Goal: Task Accomplishment & Management: Use online tool/utility

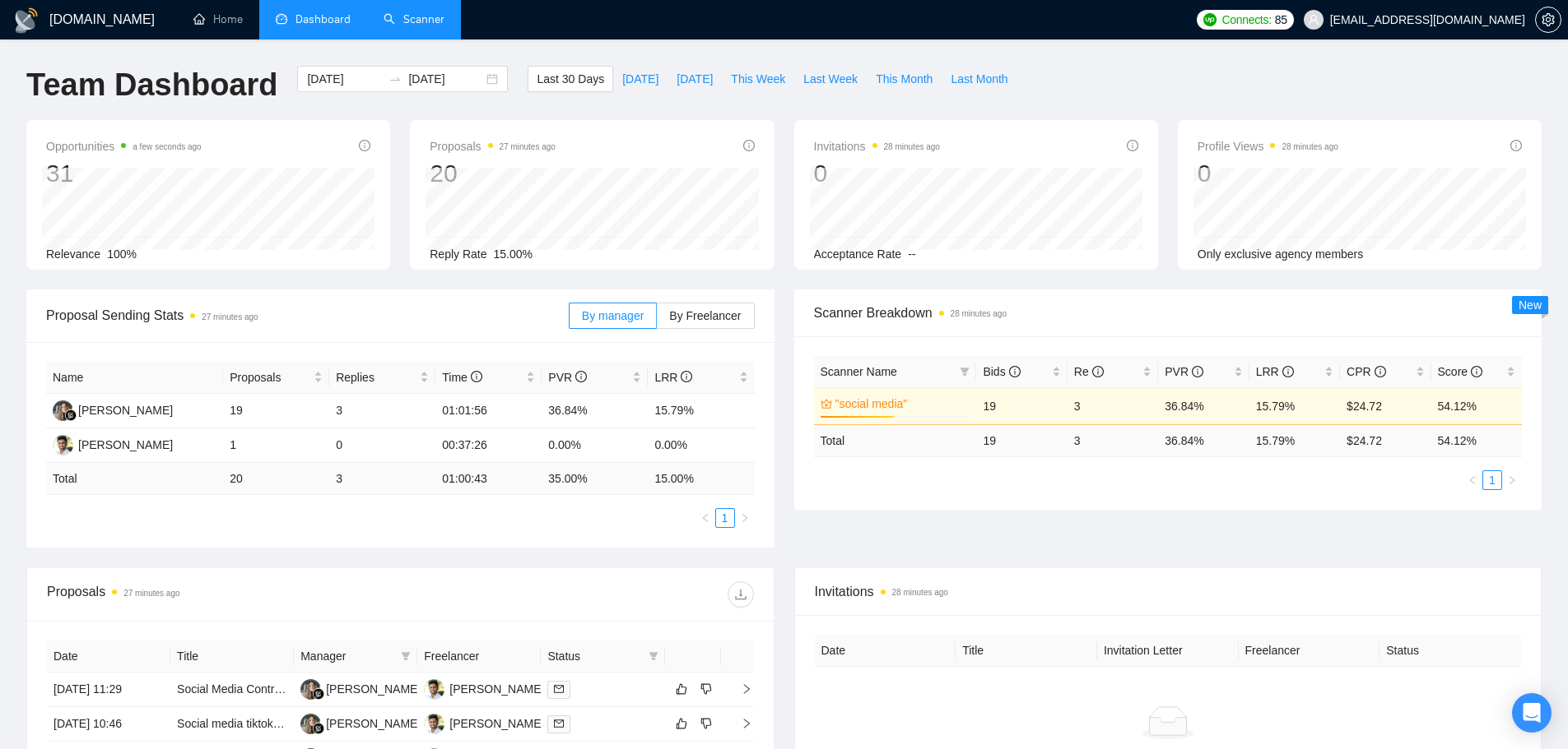
drag, startPoint x: 0, startPoint y: 0, endPoint x: 409, endPoint y: 28, distance: 410.0
click at [409, 27] on link "Scanner" at bounding box center [414, 19] width 61 height 14
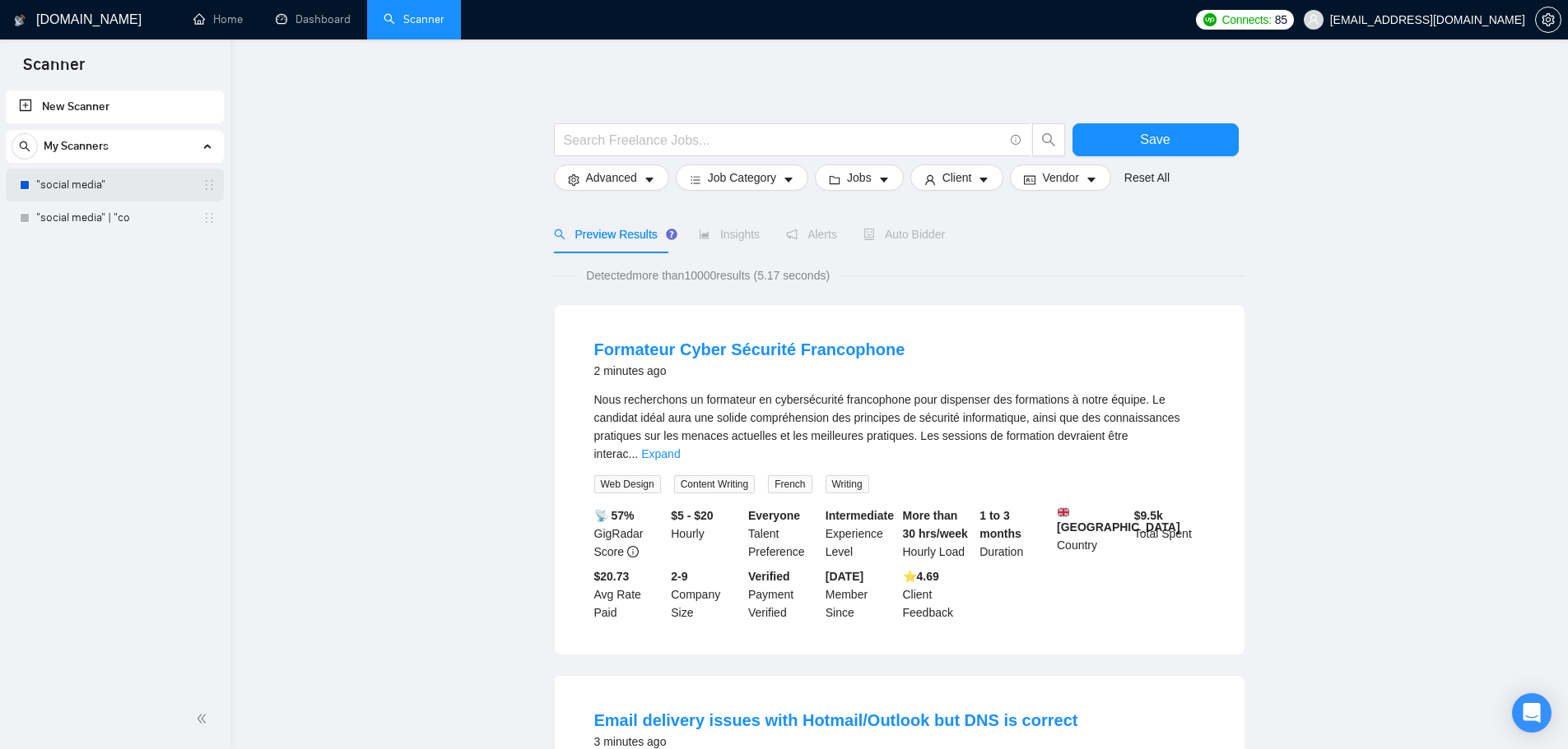
click at [122, 182] on link ""social media"" at bounding box center [114, 185] width 157 height 33
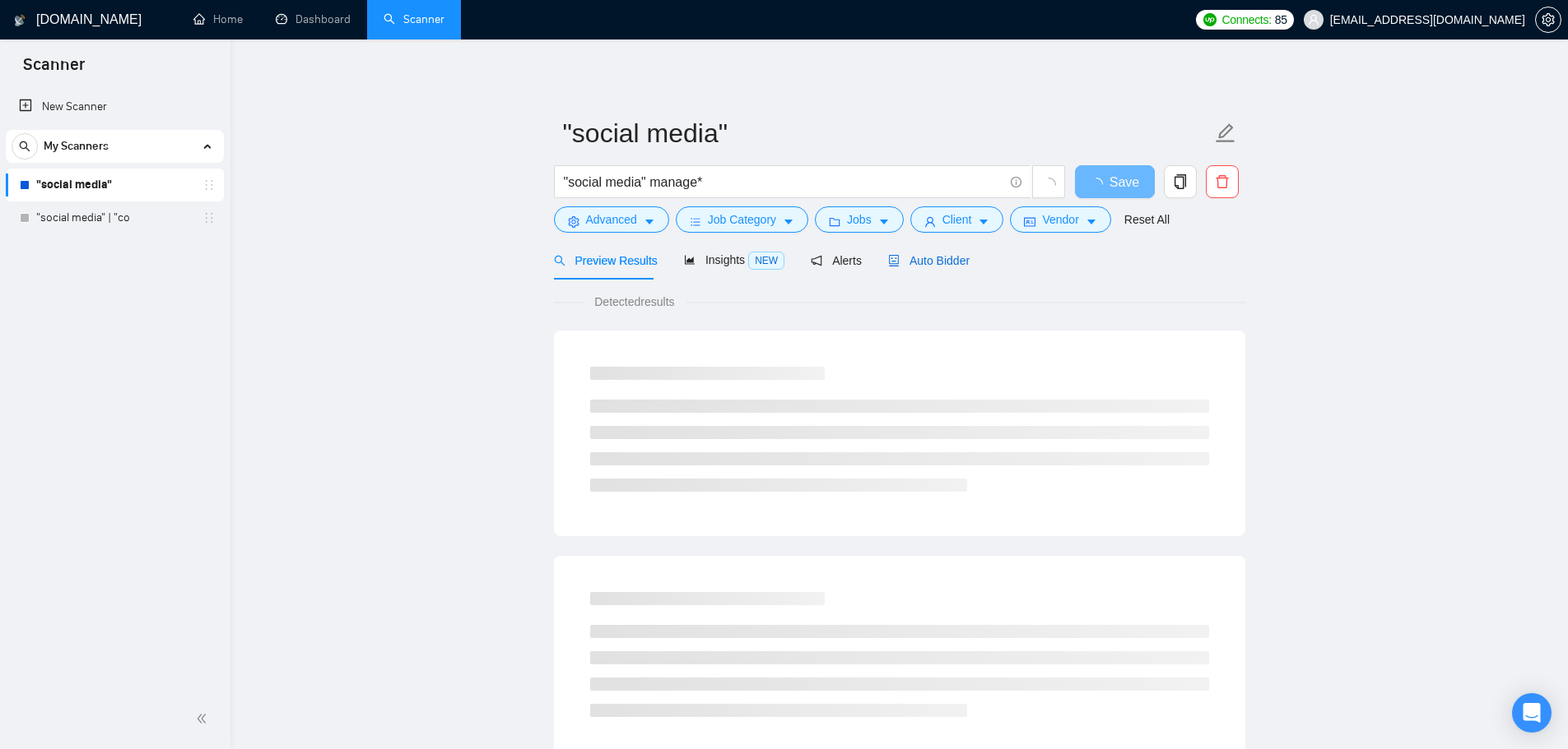
click at [921, 260] on span "Auto Bidder" at bounding box center [928, 260] width 81 height 13
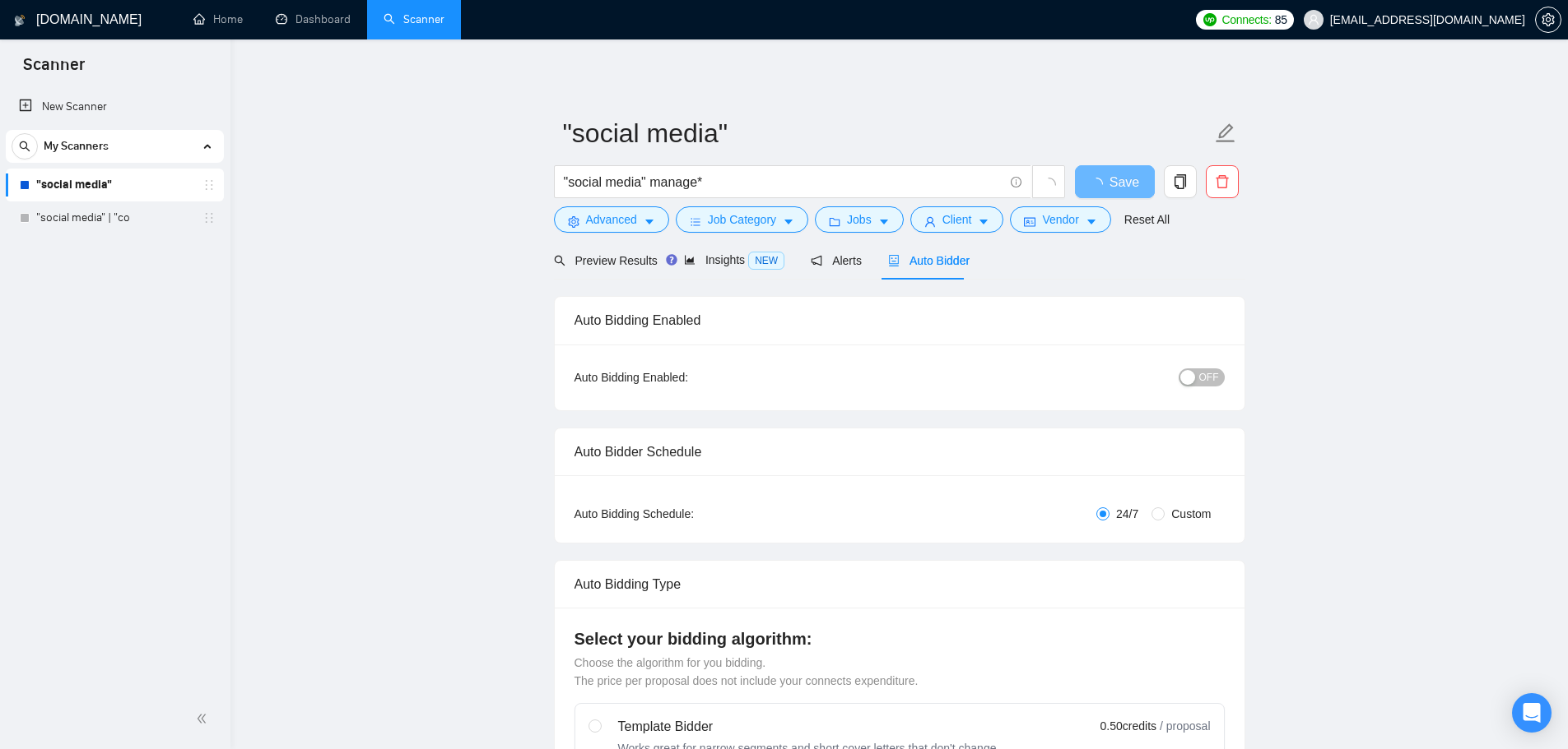
checkbox input "true"
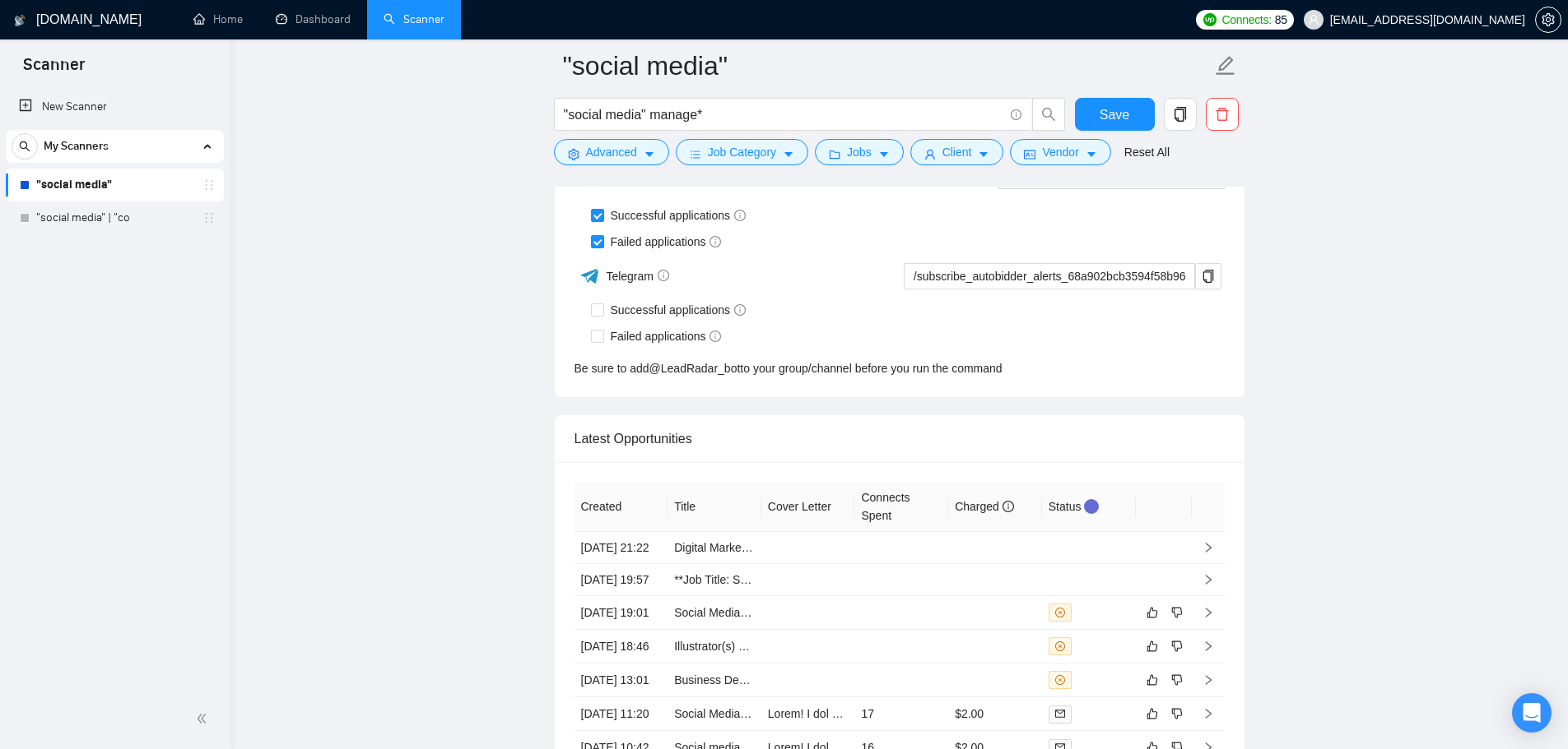
scroll to position [4577, 0]
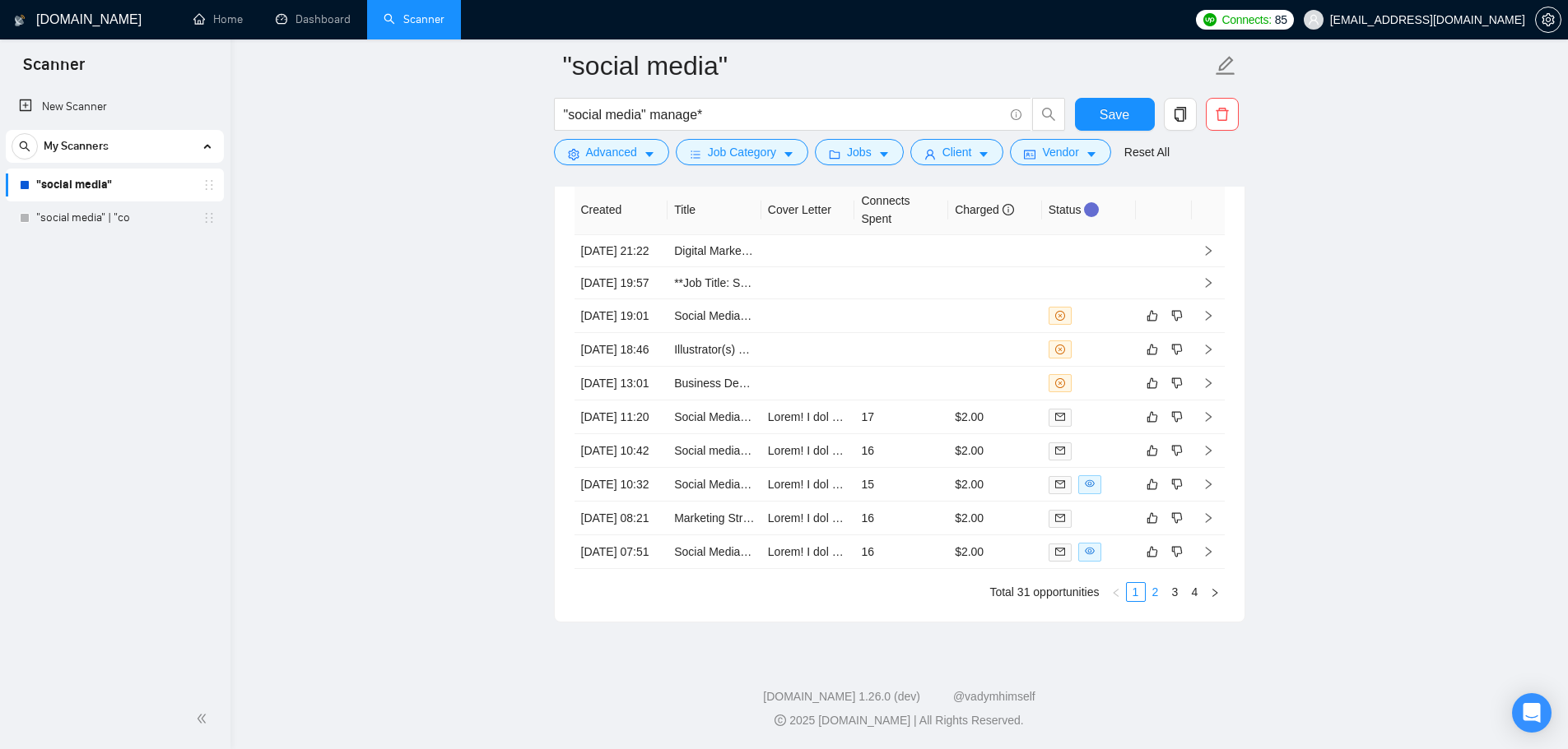
click at [1152, 594] on link "2" at bounding box center [1155, 591] width 18 height 18
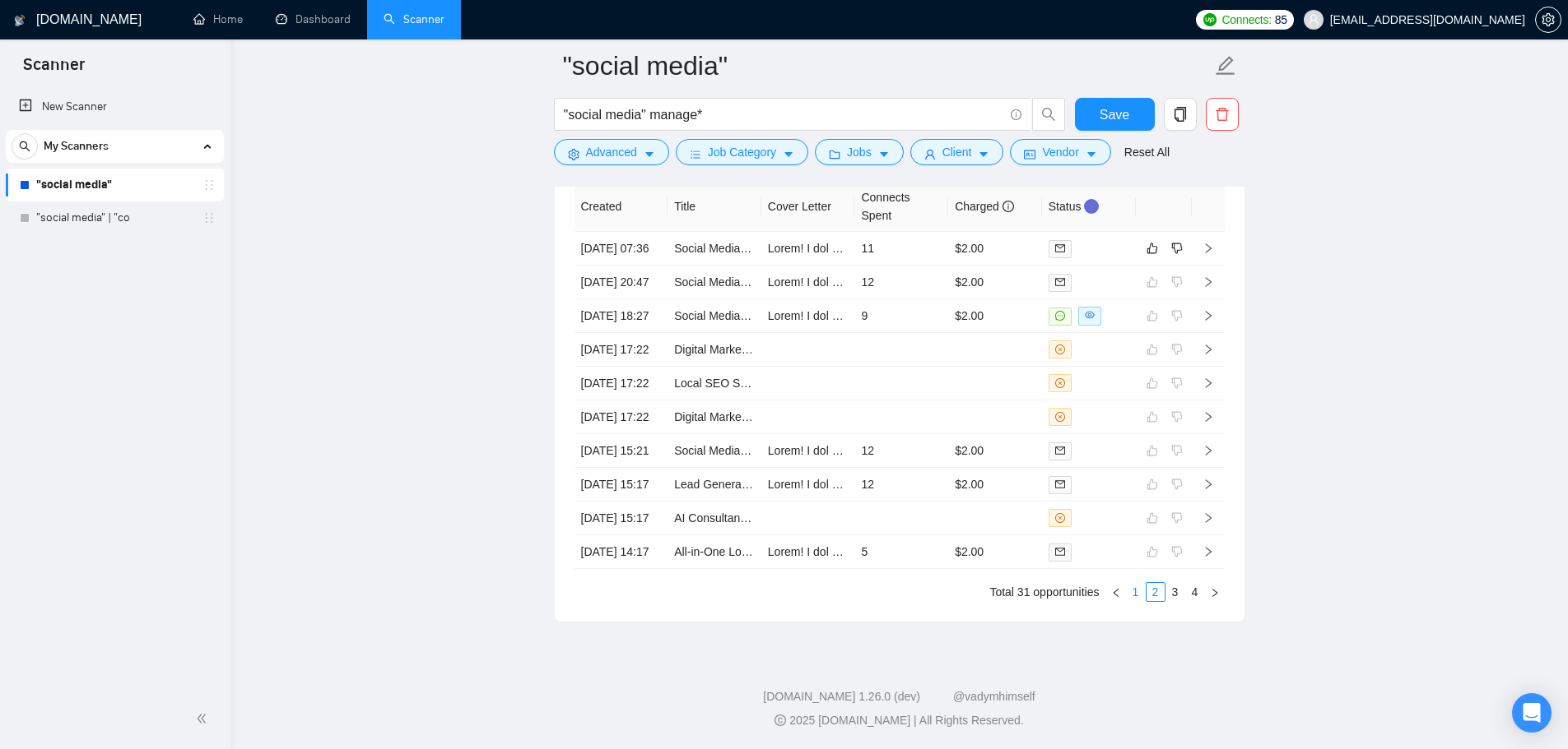
click at [1138, 586] on link "1" at bounding box center [1136, 591] width 18 height 18
